Goal: Task Accomplishment & Management: Manage account settings

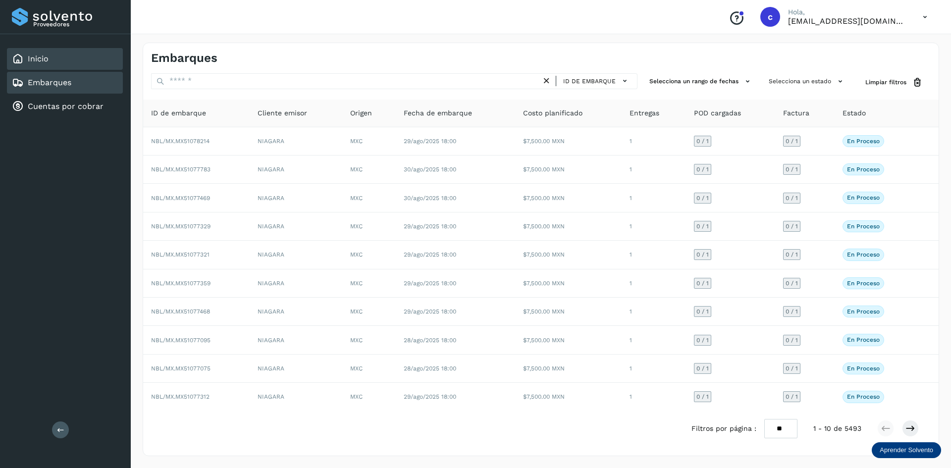
click at [75, 63] on div "Inicio" at bounding box center [65, 59] width 116 height 22
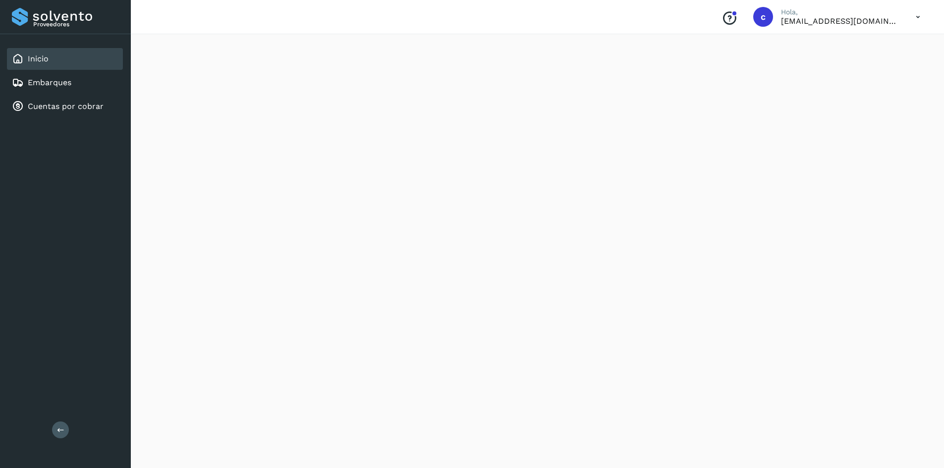
scroll to position [793, 0]
click at [51, 63] on div "Inicio" at bounding box center [65, 59] width 116 height 22
click at [57, 82] on link "Embarques" at bounding box center [50, 82] width 44 height 9
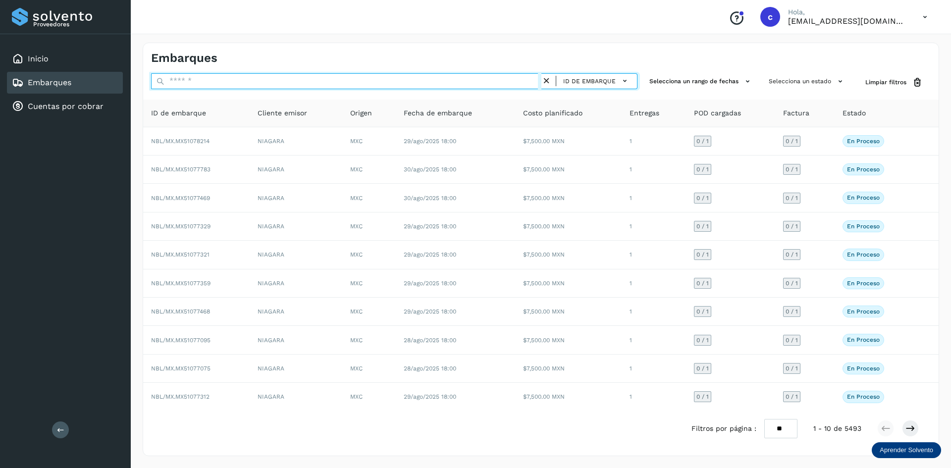
click at [225, 76] on input "text" at bounding box center [346, 81] width 390 height 16
paste input "**********"
type input "**********"
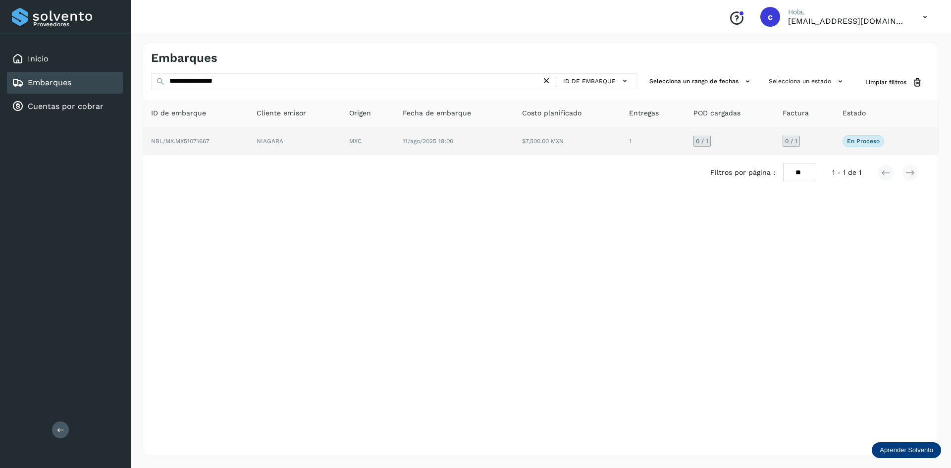
click at [287, 129] on td "NIAGARA" at bounding box center [295, 141] width 93 height 28
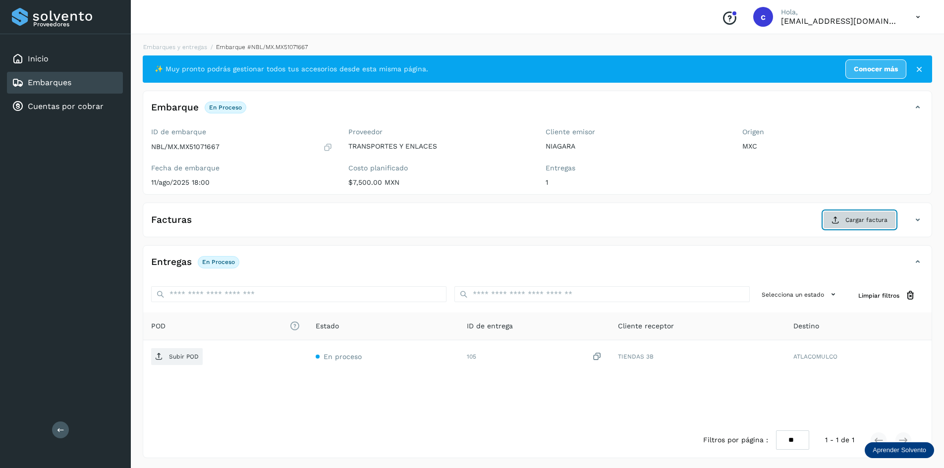
click at [862, 212] on button "Cargar factura" at bounding box center [859, 220] width 73 height 18
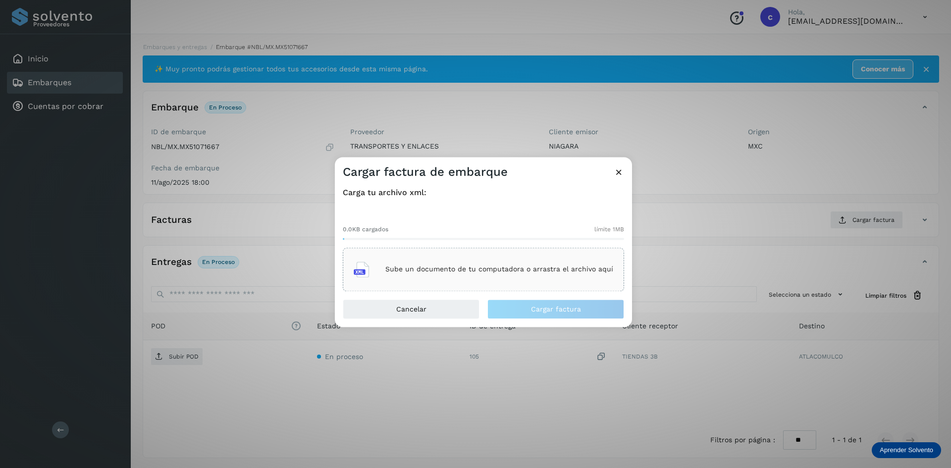
click at [478, 277] on div "Sube un documento de tu computadora o arrastra el archivo aquí" at bounding box center [484, 269] width 260 height 27
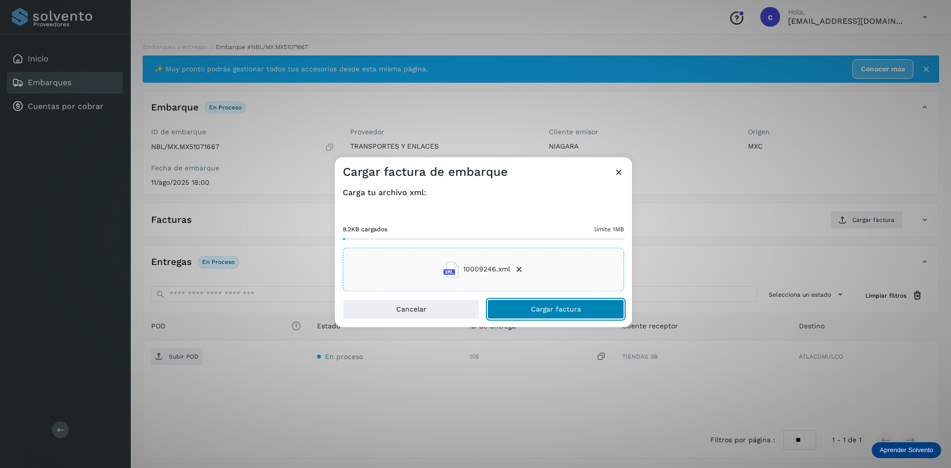
click at [576, 313] on span "Cargar factura" at bounding box center [556, 309] width 50 height 7
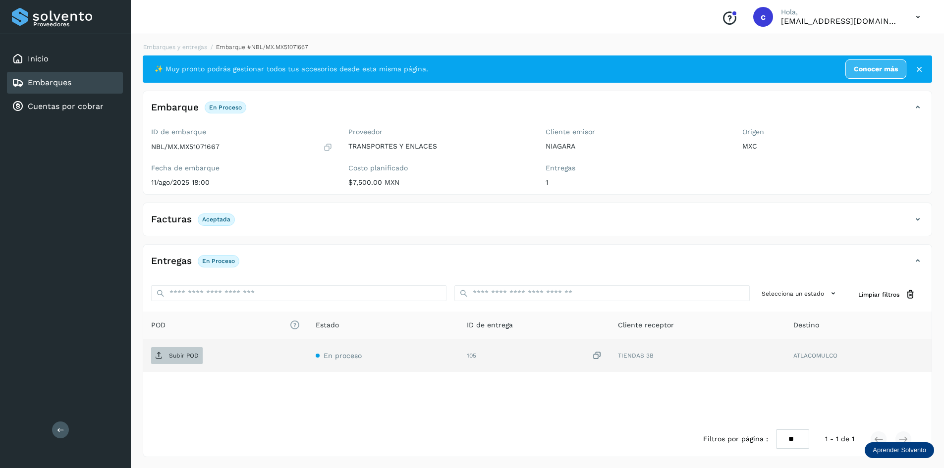
click at [171, 351] on span "Subir POD" at bounding box center [177, 356] width 52 height 16
